Goal: Use online tool/utility: Utilize a website feature to perform a specific function

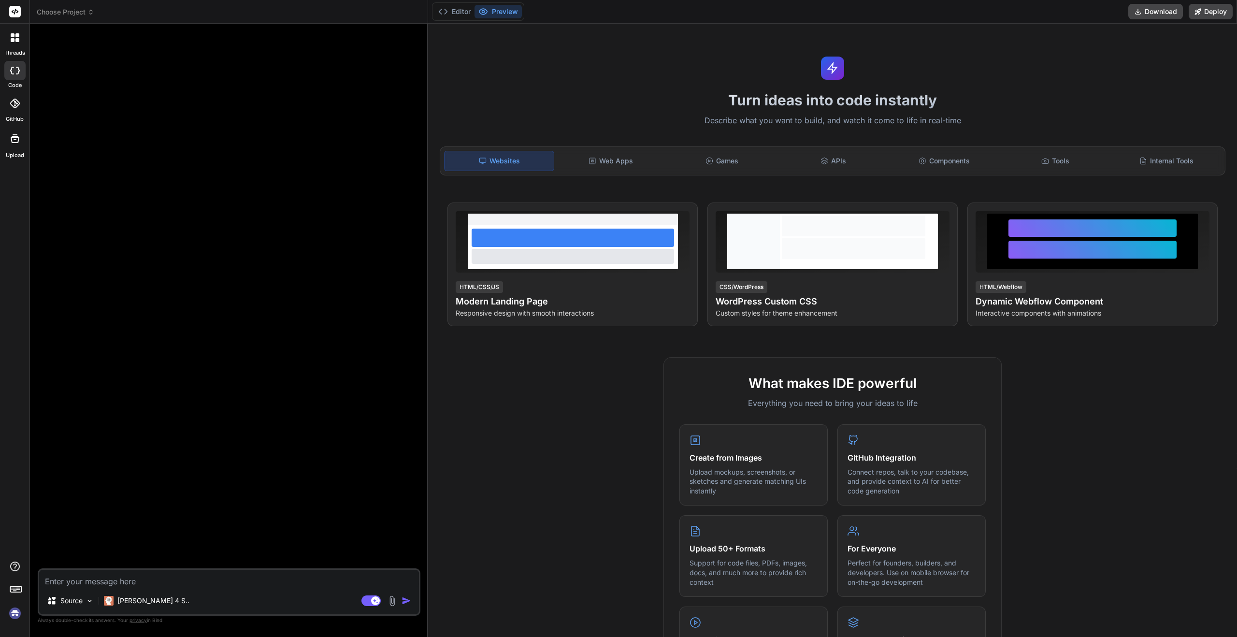
click at [956, 45] on div "Turn ideas into code instantly Describe what you want to build, and watch it co…" at bounding box center [832, 330] width 809 height 613
click at [456, 15] on button "Editor" at bounding box center [454, 12] width 40 height 14
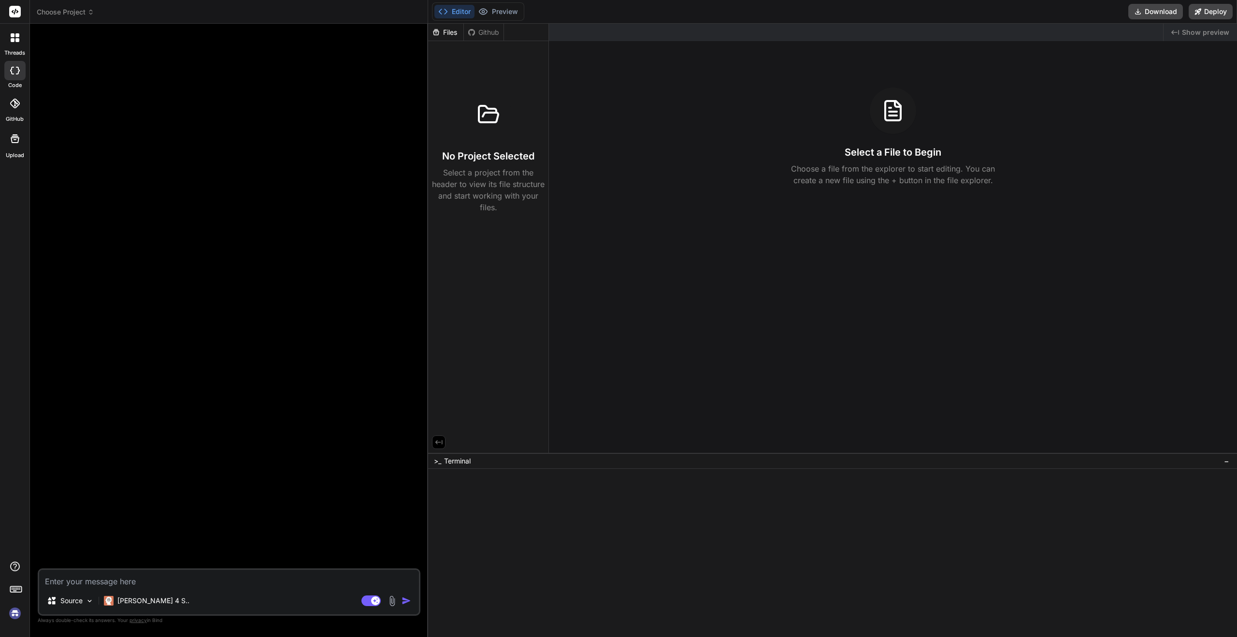
click at [480, 38] on div "Files Github" at bounding box center [466, 32] width 76 height 17
click at [484, 34] on div "Github" at bounding box center [484, 33] width 40 height 10
click at [458, 33] on div "Files" at bounding box center [445, 33] width 35 height 10
click at [473, 32] on icon at bounding box center [471, 31] width 7 height 7
click at [456, 33] on div "Files" at bounding box center [445, 33] width 35 height 10
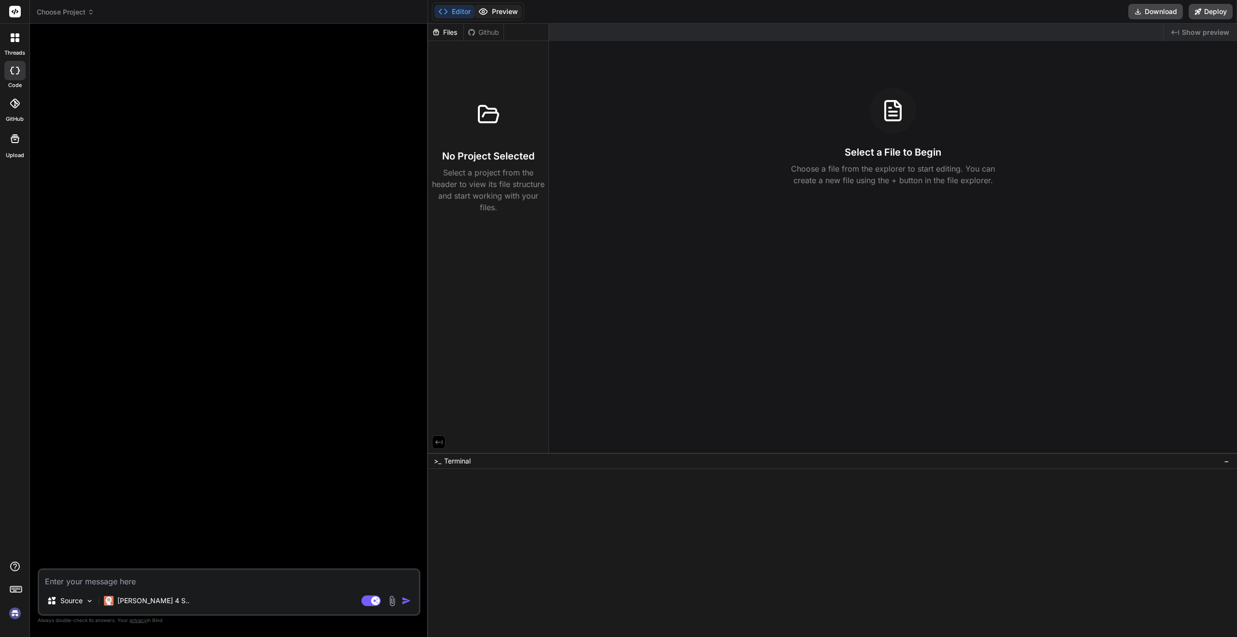
click at [513, 12] on button "Preview" at bounding box center [497, 12] width 47 height 14
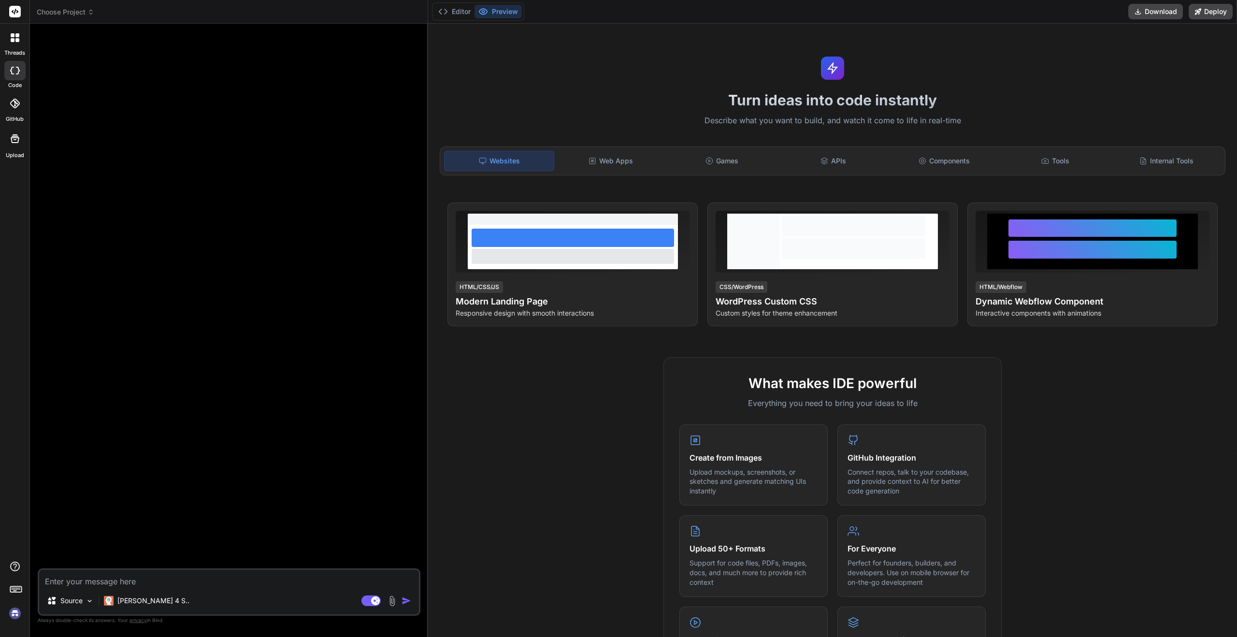
click at [534, 164] on div "Websites" at bounding box center [499, 161] width 110 height 20
click at [630, 158] on div "Web Apps" at bounding box center [610, 161] width 109 height 20
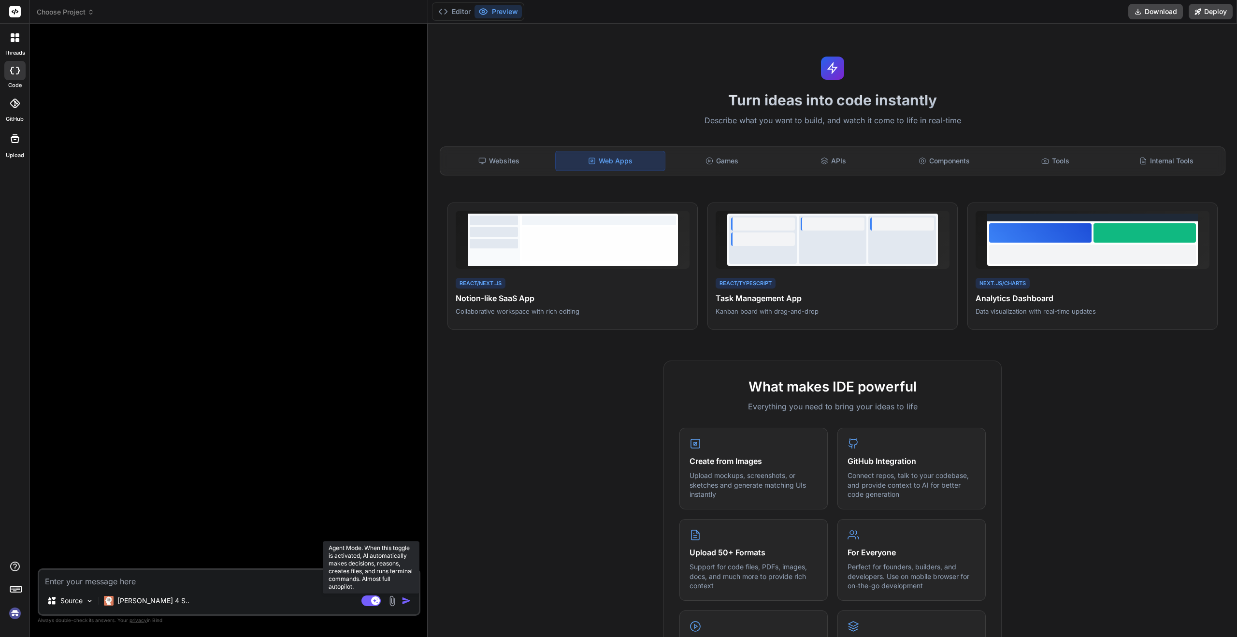
click at [372, 601] on rect at bounding box center [375, 600] width 9 height 9
click at [908, 122] on p "Describe what you want to build, and watch it come to life in real-time" at bounding box center [832, 120] width 797 height 13
click at [907, 103] on h1 "Turn ideas into code instantly" at bounding box center [832, 99] width 797 height 17
click at [456, 9] on button "Editor" at bounding box center [454, 12] width 40 height 14
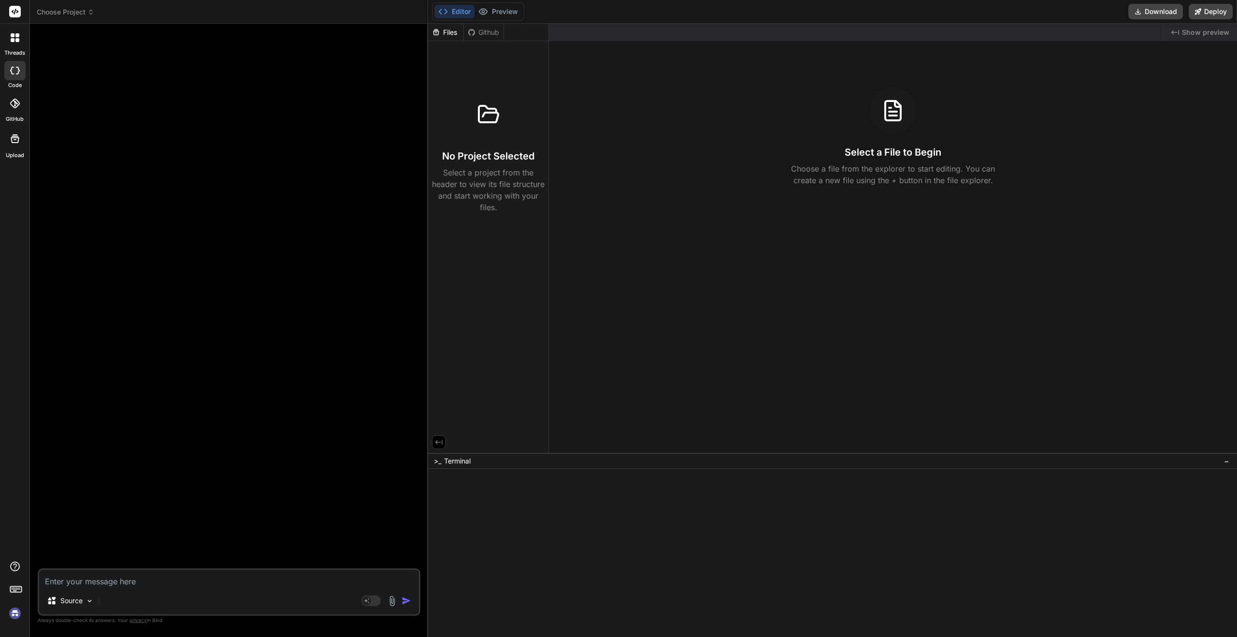
click at [481, 38] on div "Files Github" at bounding box center [466, 32] width 76 height 17
click at [475, 167] on p "Select a project from the header to view its file structure and start working w…" at bounding box center [488, 190] width 113 height 46
click at [441, 442] on icon at bounding box center [438, 442] width 7 height 4
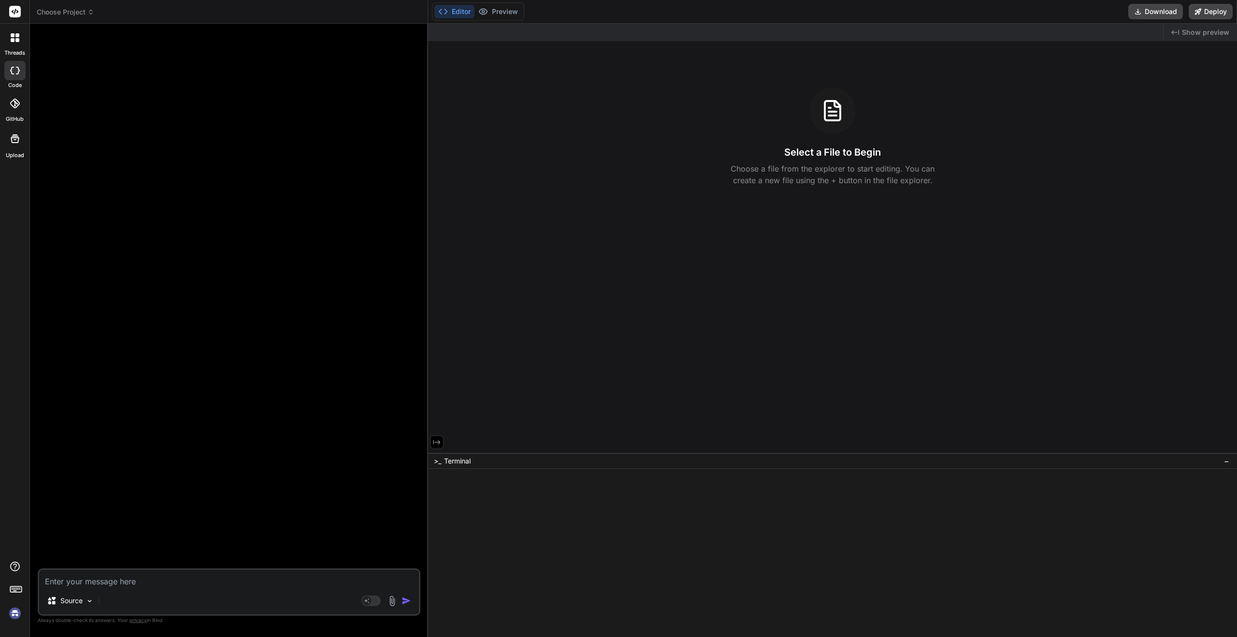
click at [441, 442] on icon at bounding box center [436, 442] width 9 height 9
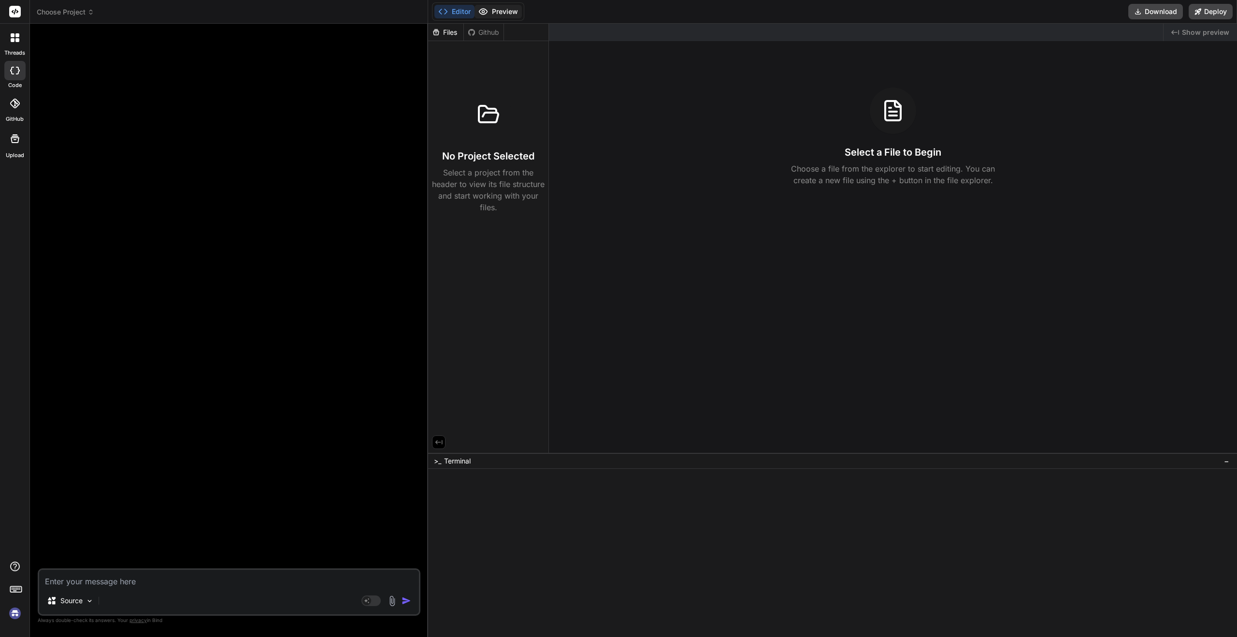
click at [507, 12] on button "Preview" at bounding box center [497, 12] width 47 height 14
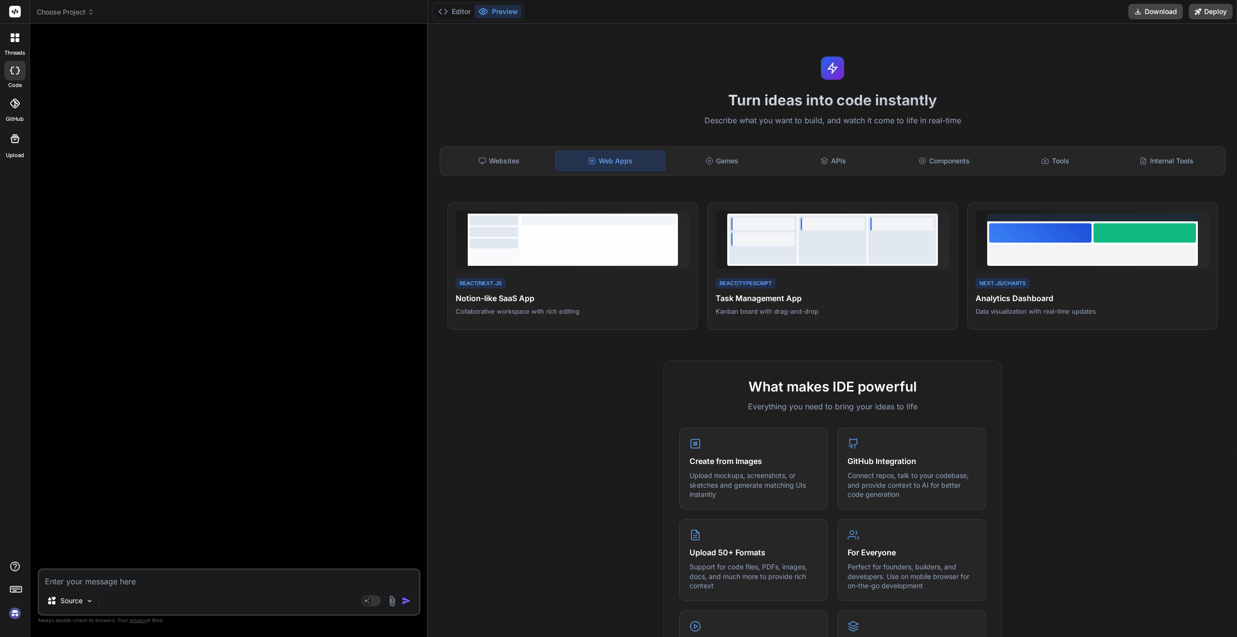
click at [140, 584] on textarea at bounding box center [229, 578] width 380 height 17
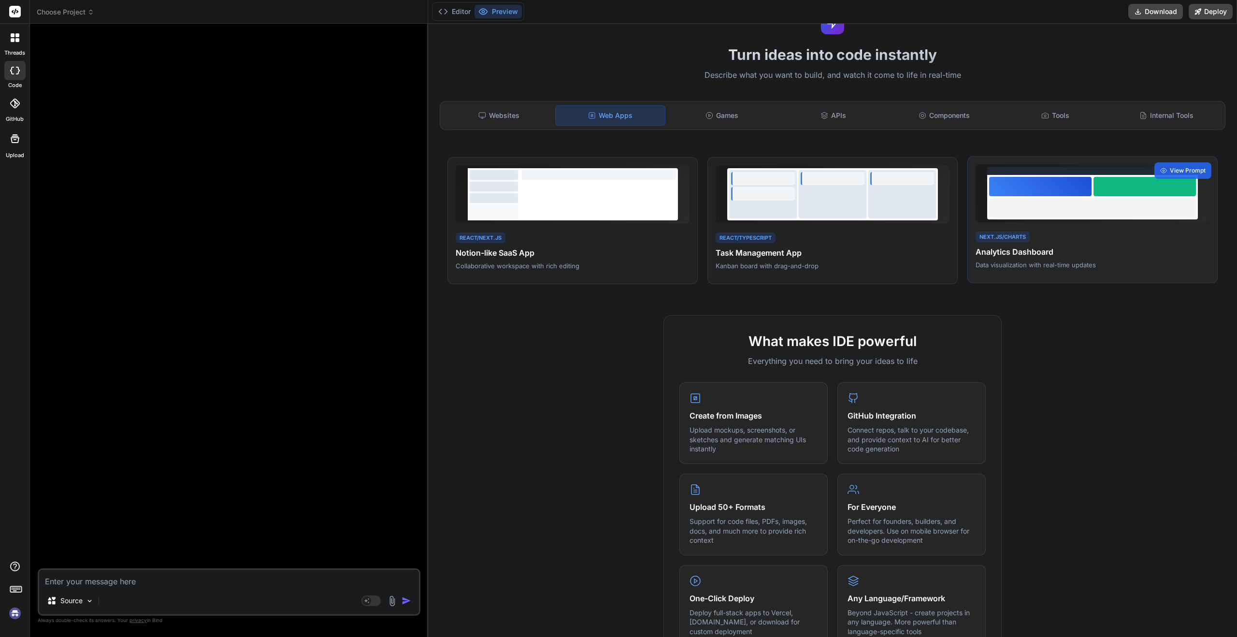
click at [1030, 274] on div "Next.js/Charts Analytics Dashboard Data visualization with real-time updates Vi…" at bounding box center [1092, 220] width 250 height 128
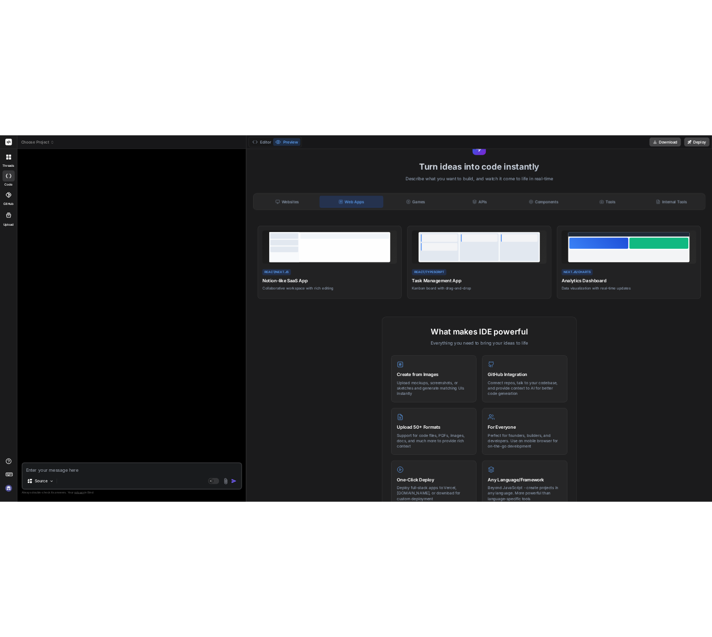
scroll to position [0, 0]
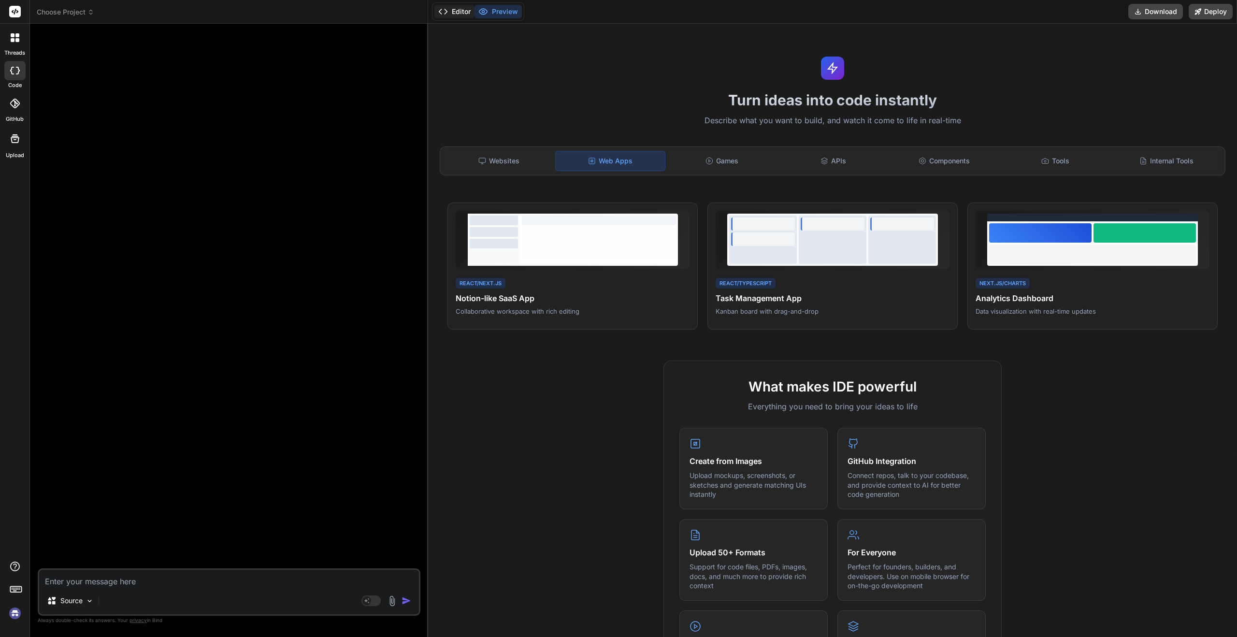
click at [456, 12] on button "Editor" at bounding box center [454, 12] width 40 height 14
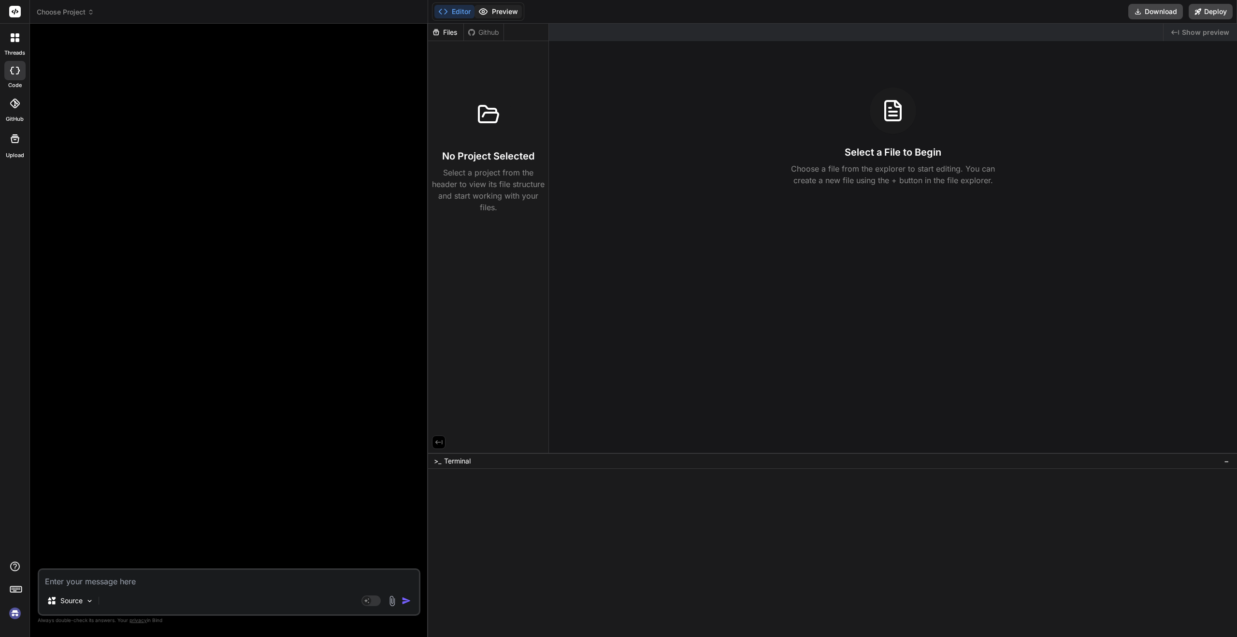
click at [510, 14] on button "Preview" at bounding box center [497, 12] width 47 height 14
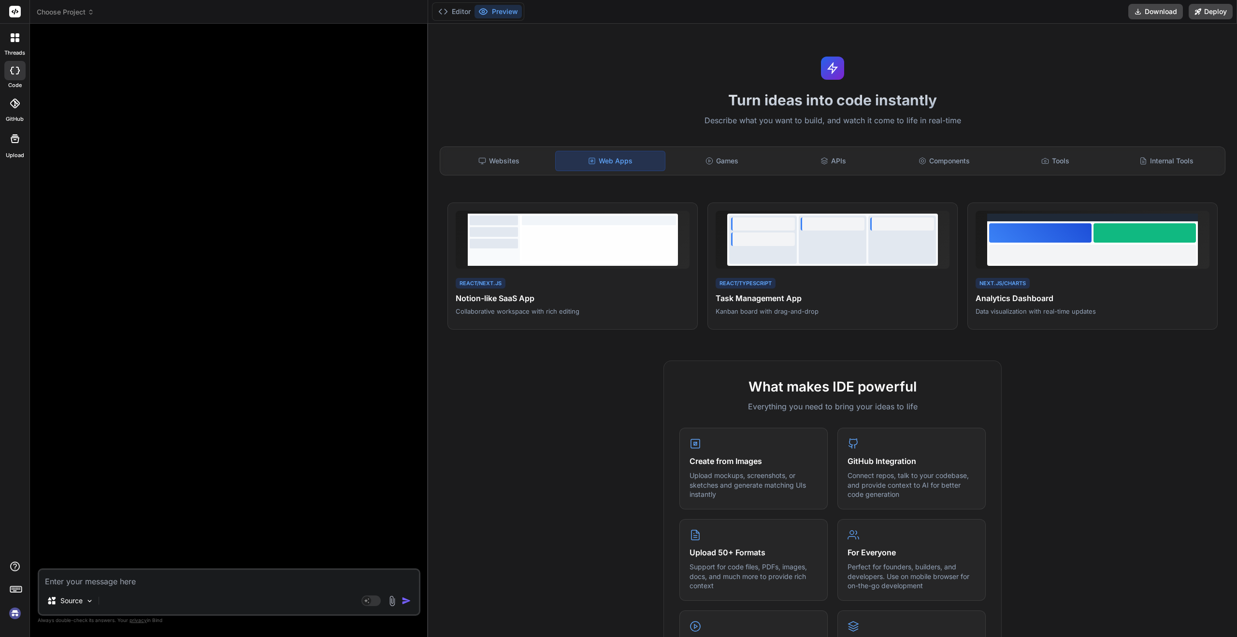
click at [59, 12] on span "Choose Project" at bounding box center [65, 12] width 57 height 10
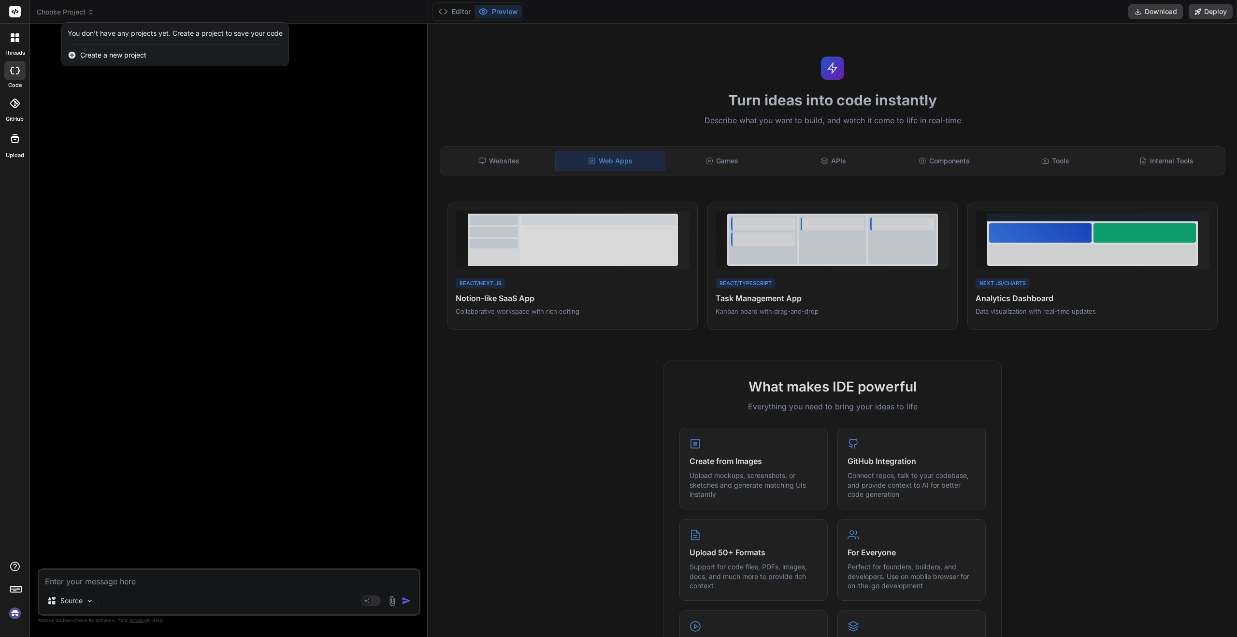
click at [499, 279] on div at bounding box center [618, 318] width 1237 height 637
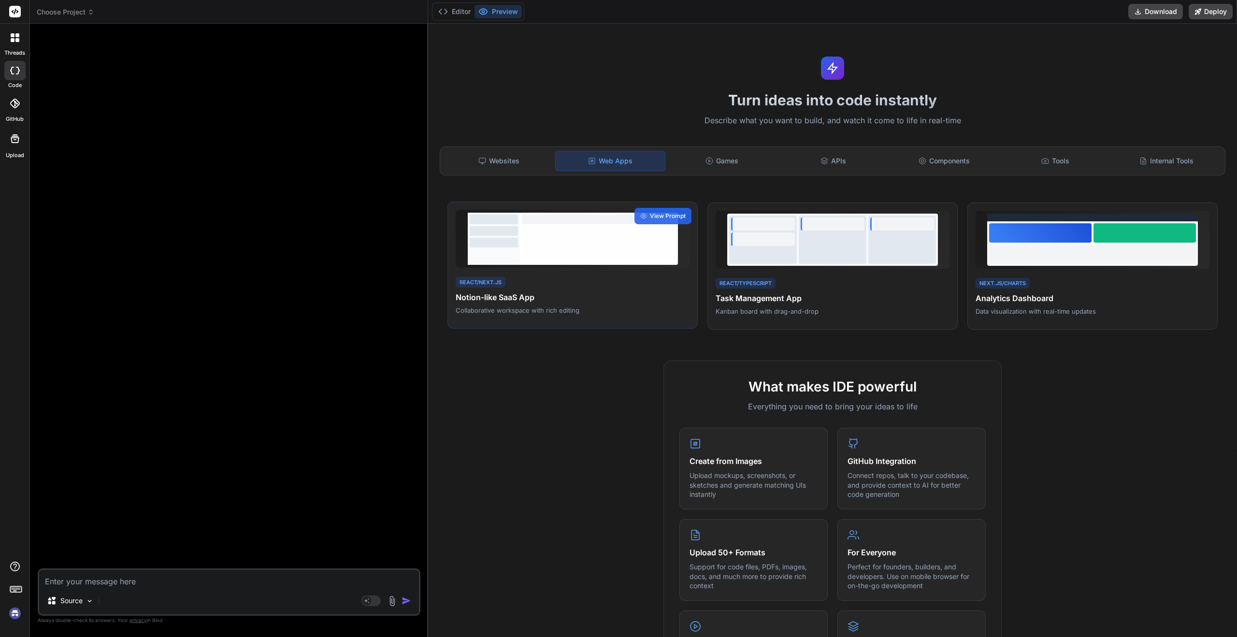
click at [508, 259] on div at bounding box center [494, 239] width 53 height 52
click at [529, 249] on div at bounding box center [599, 243] width 154 height 34
click at [492, 283] on div "React/Next.js" at bounding box center [481, 282] width 50 height 11
click at [517, 160] on div "Websites" at bounding box center [498, 161] width 109 height 20
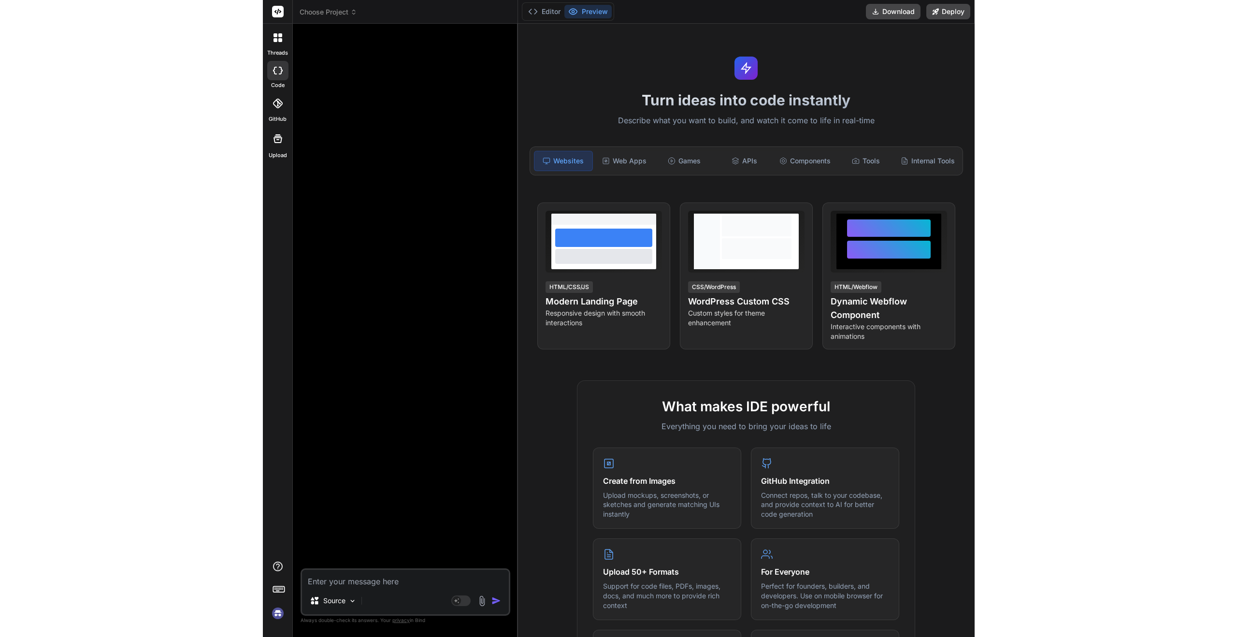
scroll to position [0, 288]
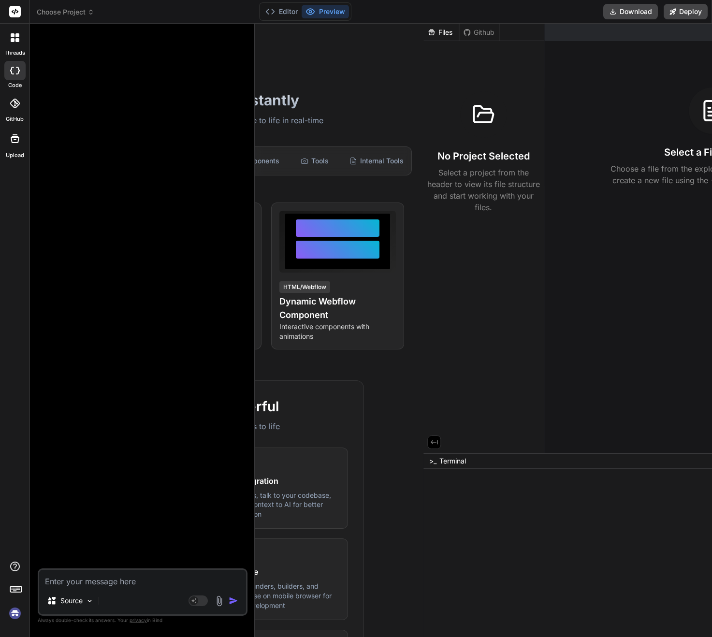
click at [479, 118] on icon at bounding box center [482, 114] width 23 height 23
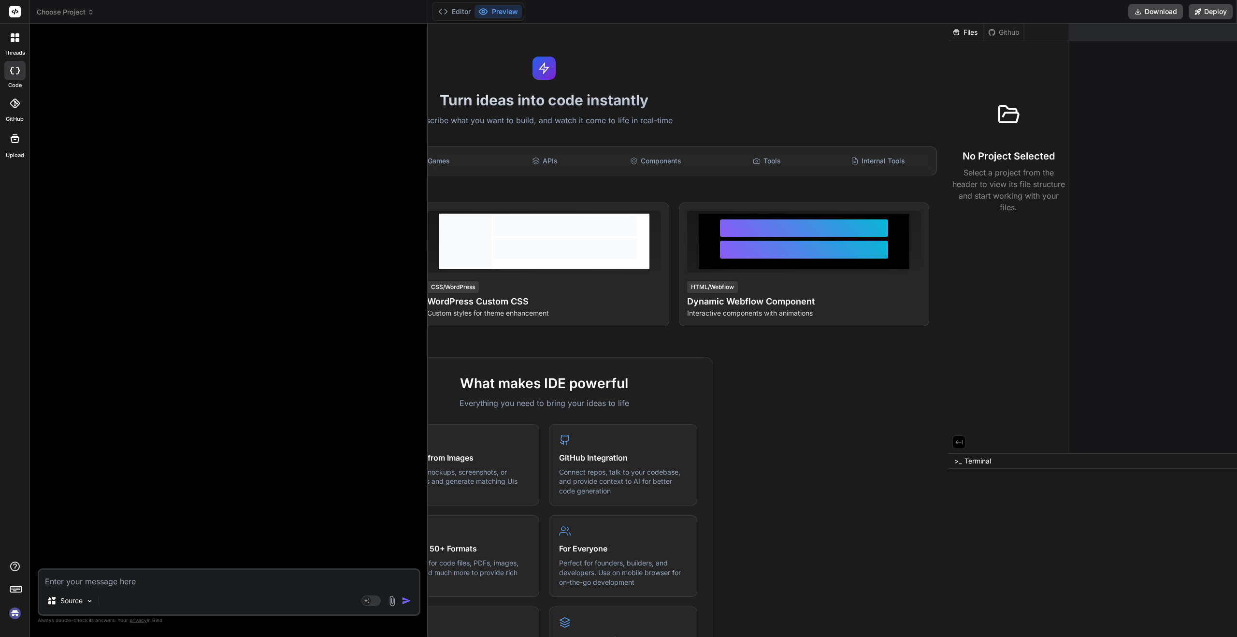
click at [471, 14] on button "Editor" at bounding box center [454, 12] width 40 height 14
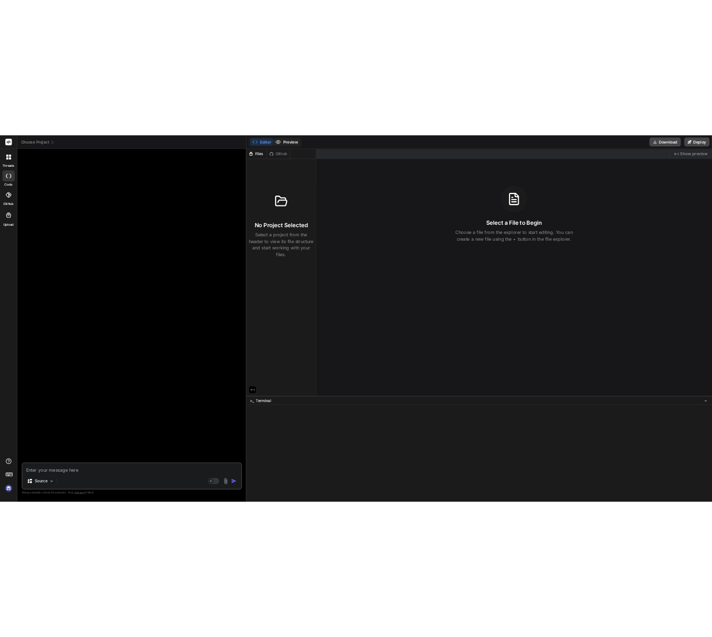
scroll to position [0, 0]
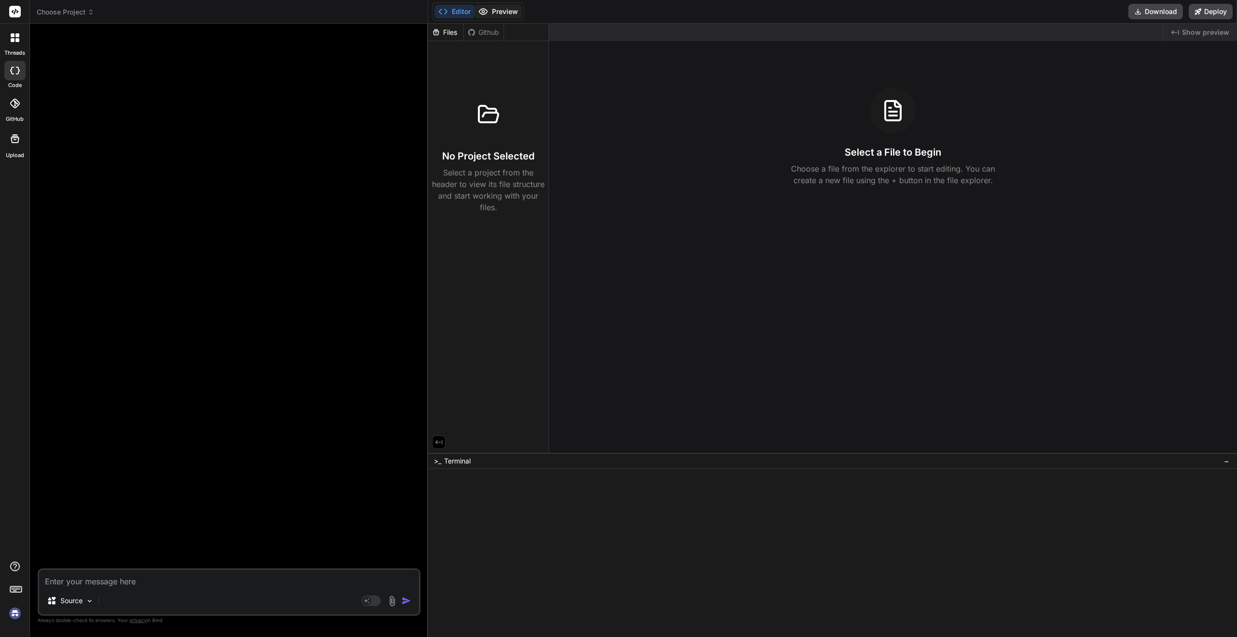
click at [493, 13] on button "Preview" at bounding box center [497, 12] width 47 height 14
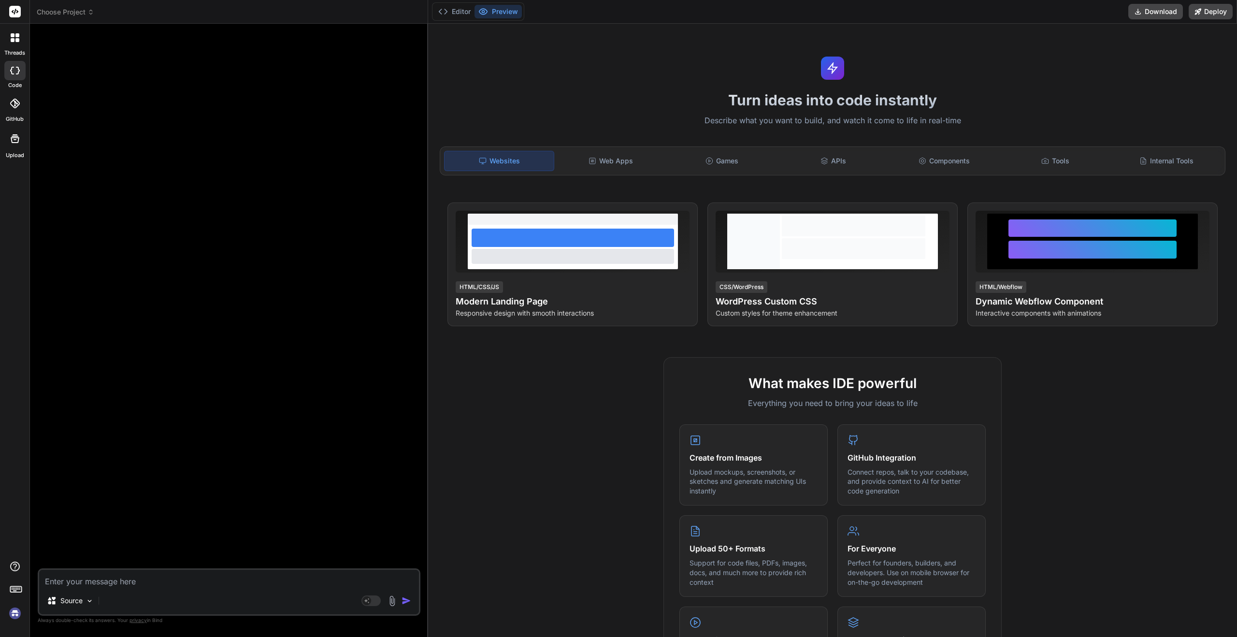
click at [520, 159] on div "Websites" at bounding box center [499, 161] width 110 height 20
click at [543, 160] on div "Websites" at bounding box center [499, 161] width 110 height 20
click at [600, 158] on div "Web Apps" at bounding box center [610, 161] width 109 height 20
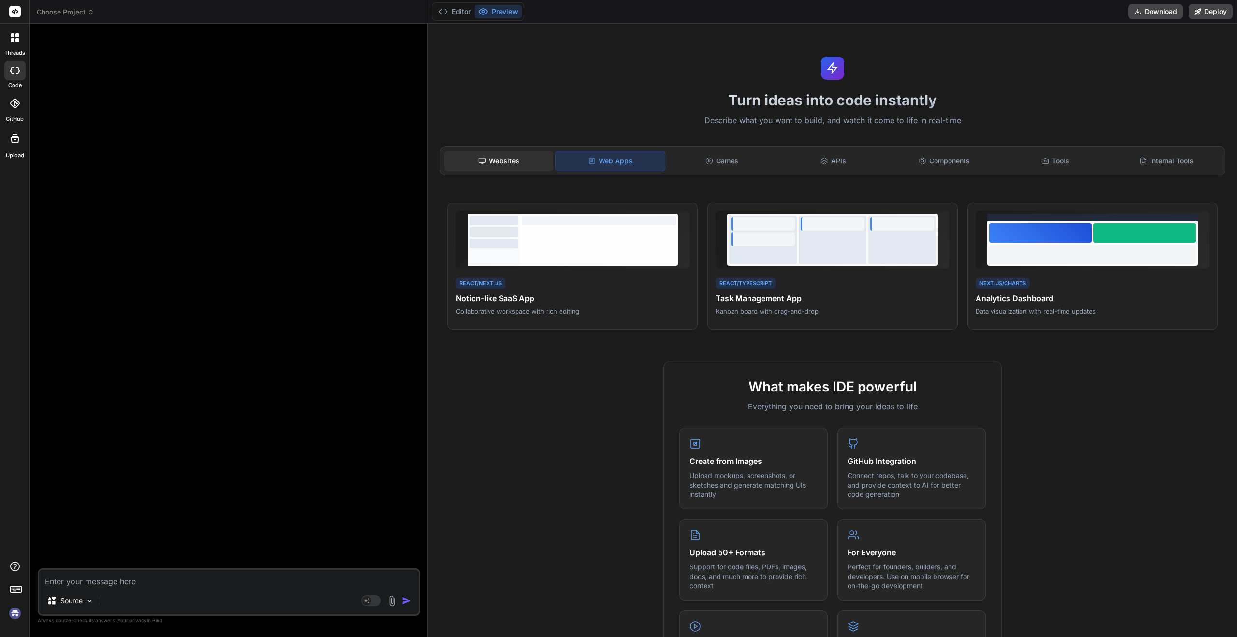
click at [541, 157] on div "Websites" at bounding box center [498, 161] width 109 height 20
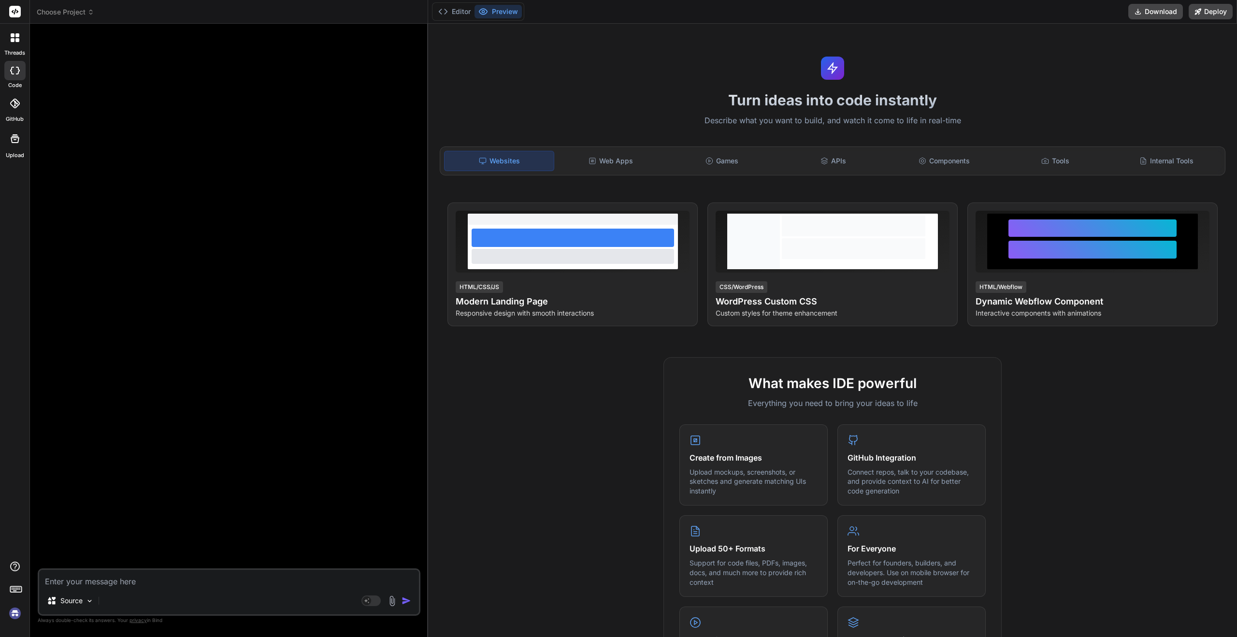
type textarea "x"
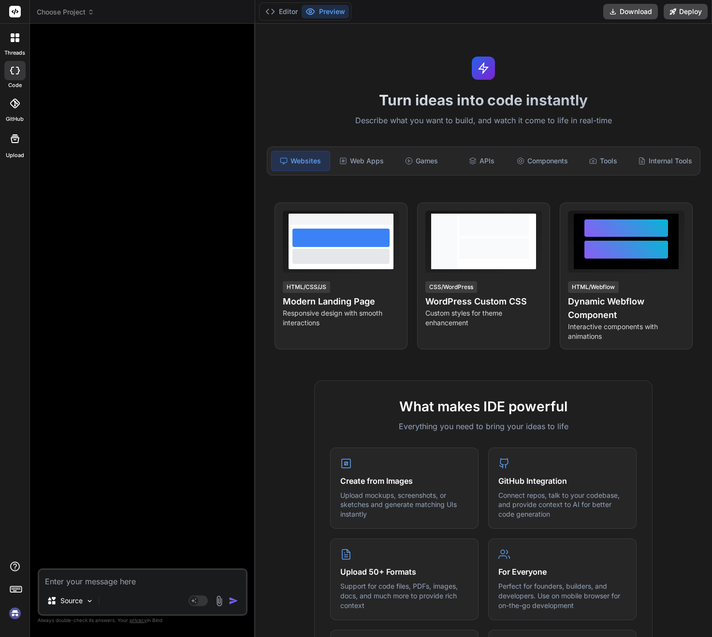
click at [320, 164] on div "Websites" at bounding box center [300, 161] width 59 height 20
click at [324, 162] on div "Websites" at bounding box center [300, 161] width 59 height 20
click at [288, 162] on div "Websites" at bounding box center [300, 161] width 59 height 20
click at [286, 162] on rect at bounding box center [284, 160] width 6 height 4
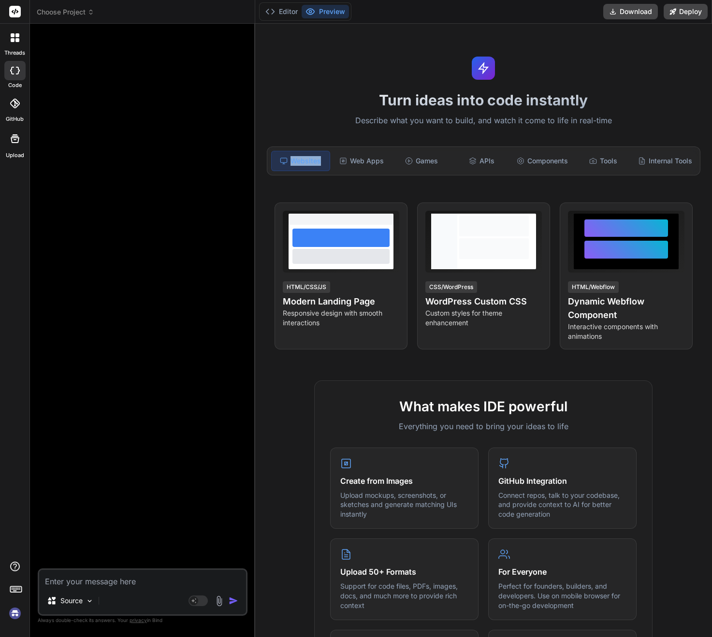
click at [286, 162] on rect at bounding box center [284, 160] width 6 height 4
